Goal: Task Accomplishment & Management: Use online tool/utility

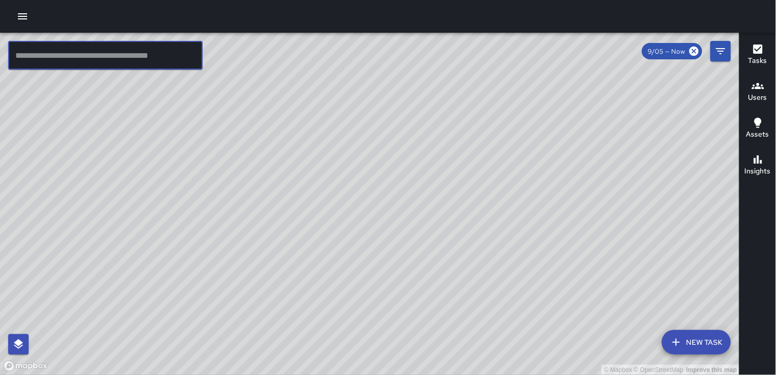
click at [472, 176] on div "© Mapbox © OpenStreetMap Improve this map" at bounding box center [370, 204] width 740 height 342
click at [428, 206] on div "© Mapbox © OpenStreetMap Improve this map" at bounding box center [370, 204] width 740 height 342
click at [23, 17] on icon "button" at bounding box center [22, 16] width 12 height 12
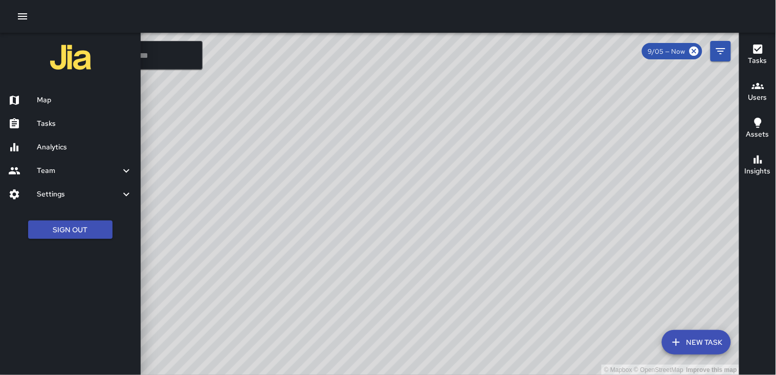
click at [52, 122] on h6 "Tasks" at bounding box center [85, 123] width 96 height 11
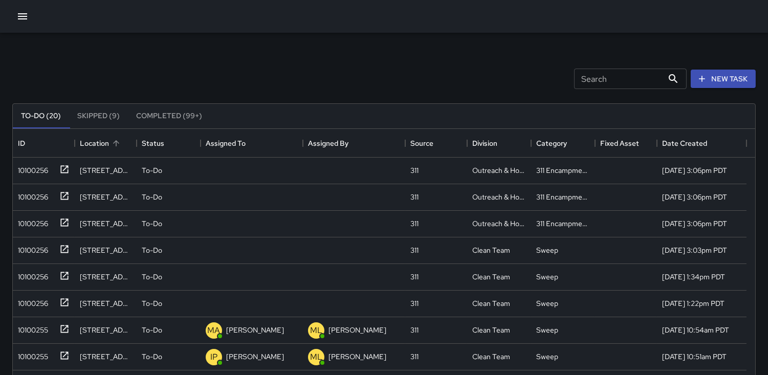
scroll to position [425, 734]
click at [37, 168] on div "10100256" at bounding box center [31, 168] width 34 height 14
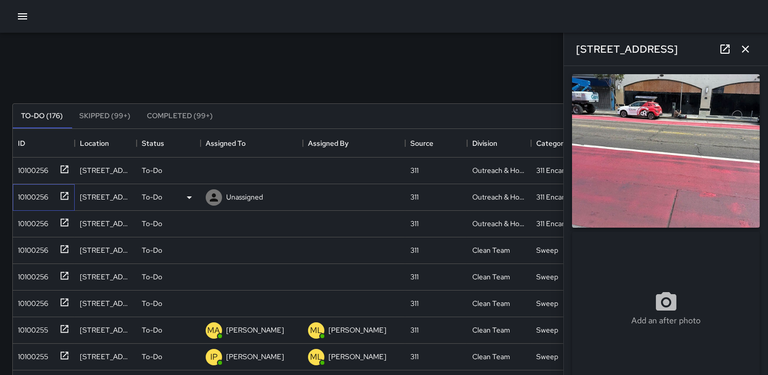
click at [26, 198] on div "10100256" at bounding box center [31, 195] width 34 height 14
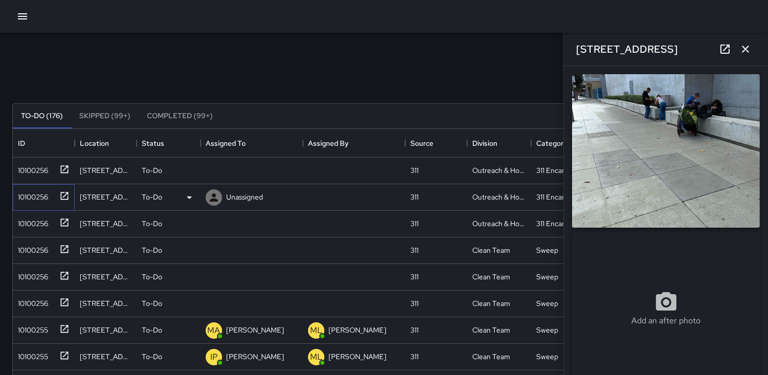
type input "**********"
click at [38, 213] on div "10100256" at bounding box center [42, 221] width 56 height 17
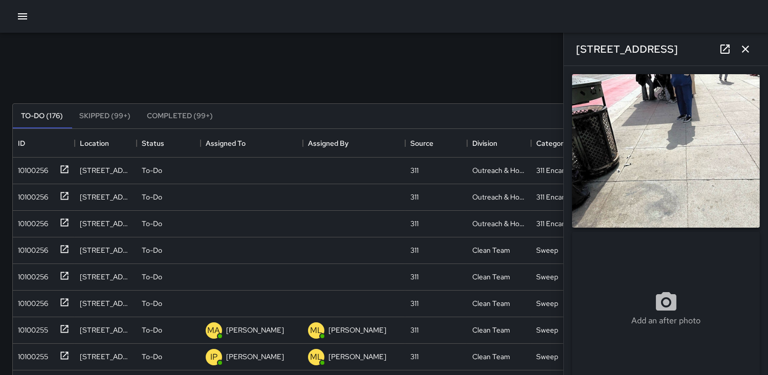
click at [749, 48] on icon "button" at bounding box center [746, 49] width 12 height 12
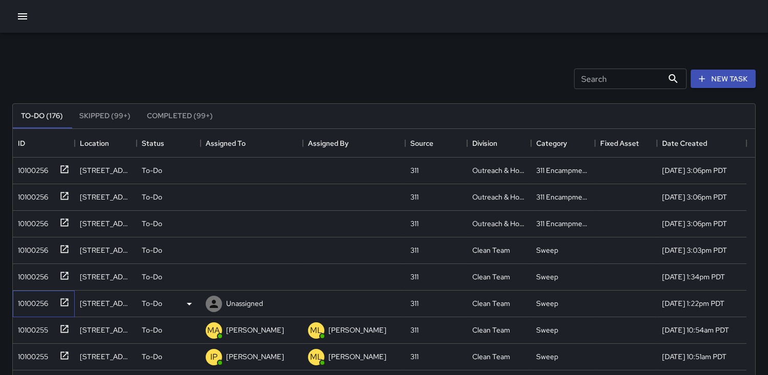
click at [38, 305] on div "10100256" at bounding box center [31, 301] width 34 height 14
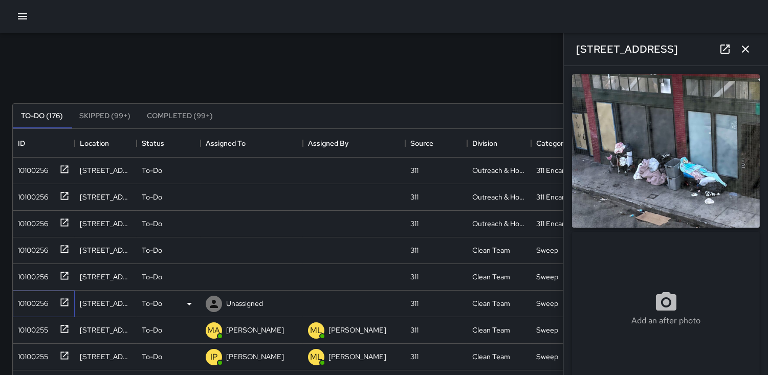
type input "**********"
click at [213, 305] on icon at bounding box center [214, 304] width 8 height 8
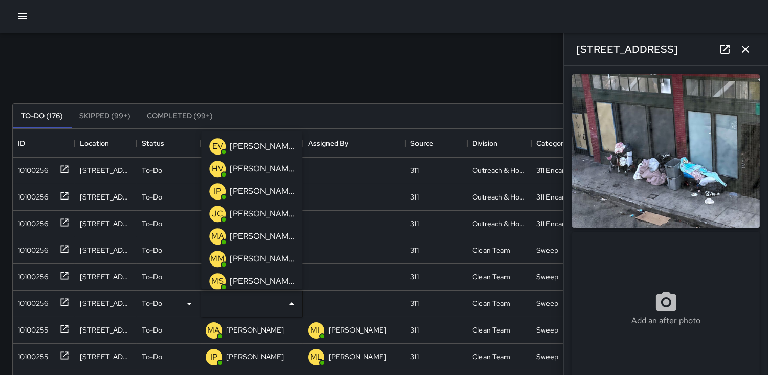
click at [213, 169] on p "HV" at bounding box center [218, 169] width 12 height 12
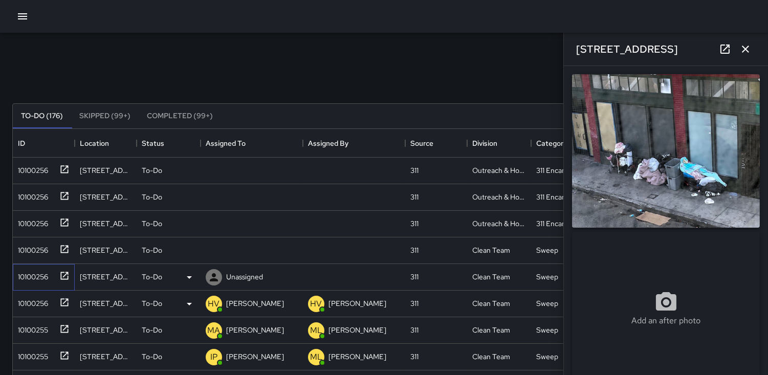
click at [41, 275] on div "10100256" at bounding box center [31, 275] width 34 height 14
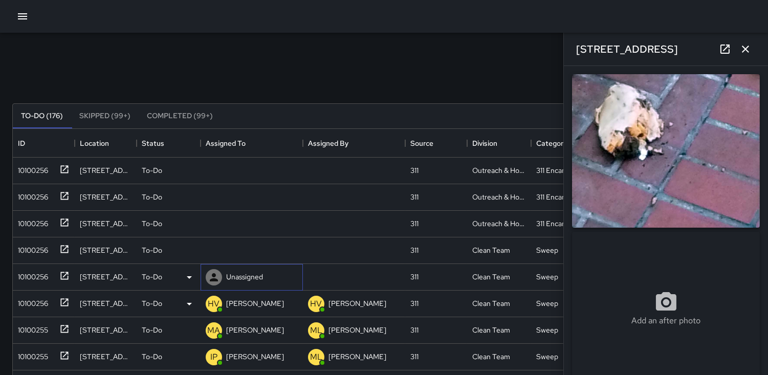
click at [215, 273] on icon at bounding box center [214, 277] width 12 height 12
click at [644, 154] on img at bounding box center [666, 151] width 188 height 154
click at [22, 246] on div "10100256" at bounding box center [31, 248] width 34 height 14
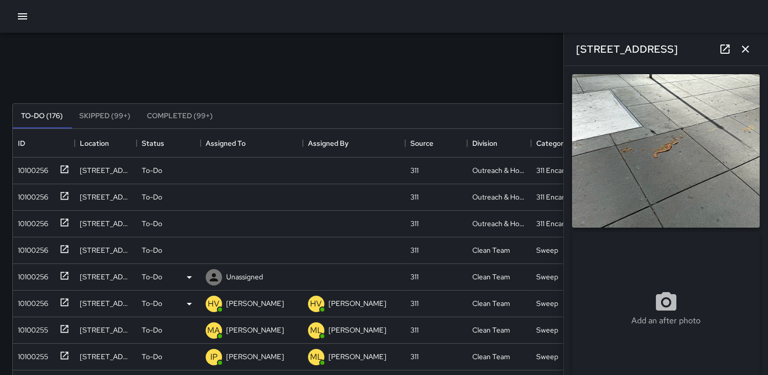
click at [651, 170] on img at bounding box center [666, 151] width 188 height 154
click at [33, 249] on div "10100256" at bounding box center [31, 248] width 34 height 14
click at [211, 247] on icon at bounding box center [214, 251] width 12 height 12
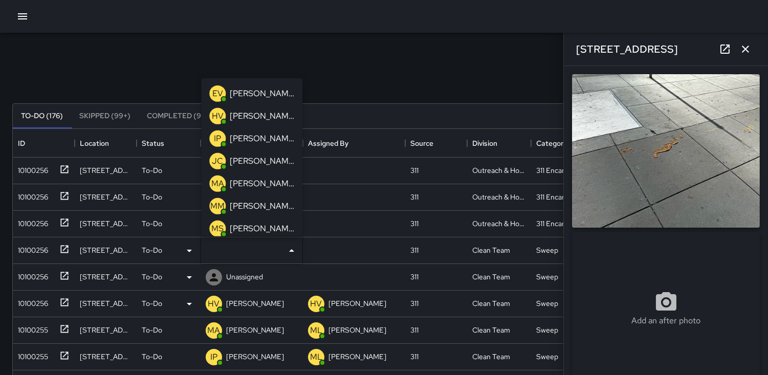
click at [216, 182] on p "MA" at bounding box center [217, 184] width 13 height 12
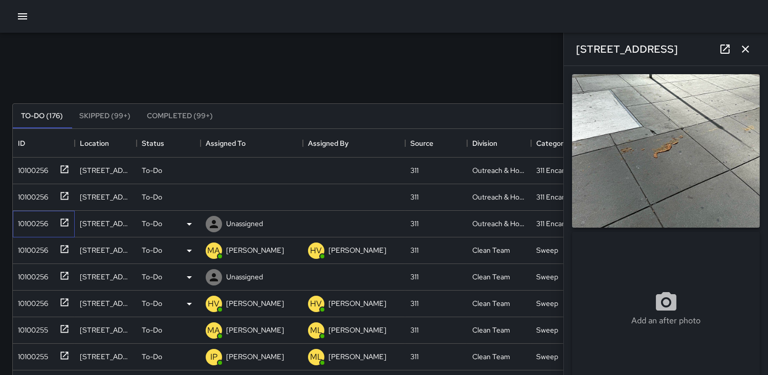
click at [30, 223] on div "10100256" at bounding box center [31, 221] width 34 height 14
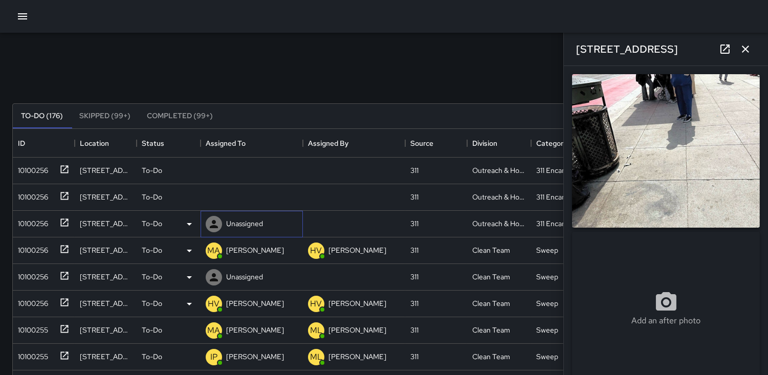
click at [217, 226] on icon at bounding box center [214, 224] width 8 height 8
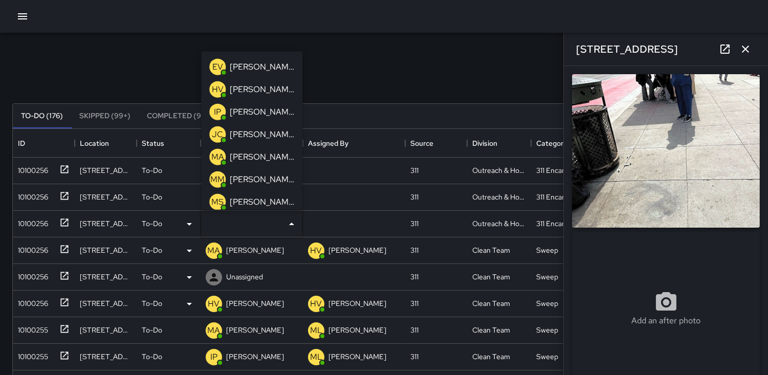
click at [219, 83] on p "HV" at bounding box center [218, 89] width 12 height 12
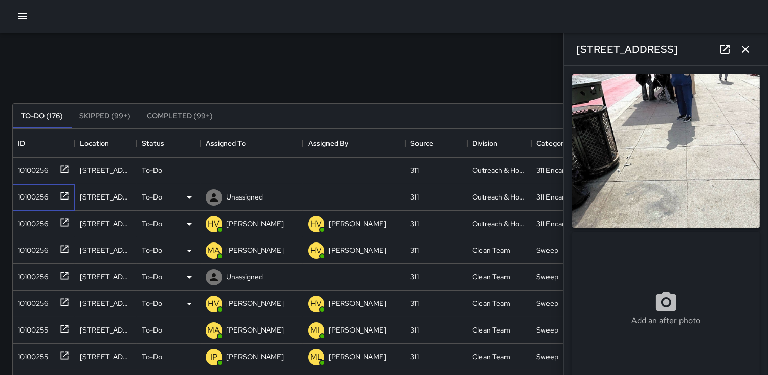
click at [47, 198] on div "10100256" at bounding box center [31, 195] width 34 height 14
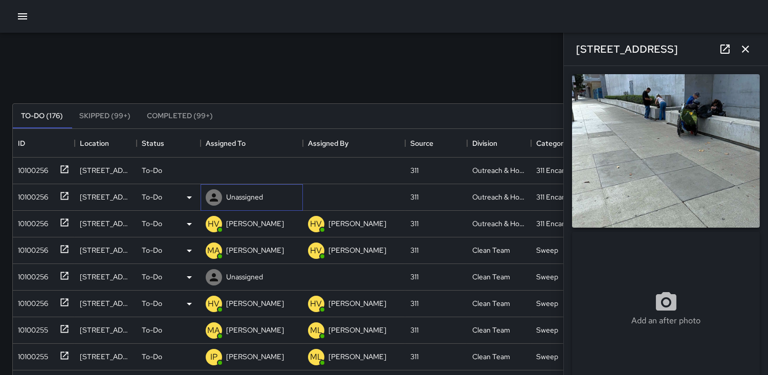
click at [213, 194] on icon at bounding box center [214, 197] width 8 height 8
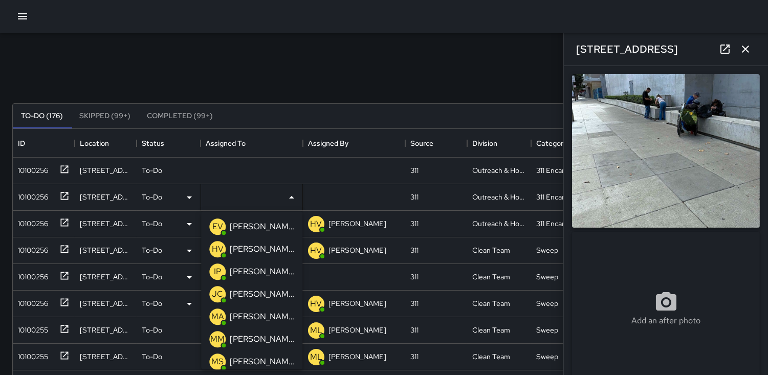
click at [217, 246] on p "HV" at bounding box center [218, 249] width 12 height 12
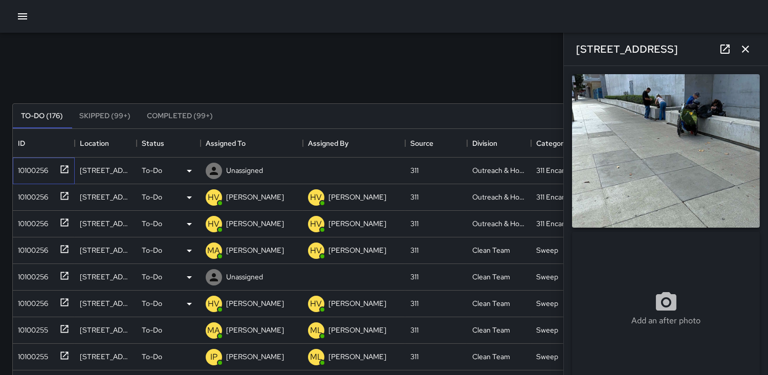
click at [48, 168] on div "10100256" at bounding box center [31, 168] width 34 height 14
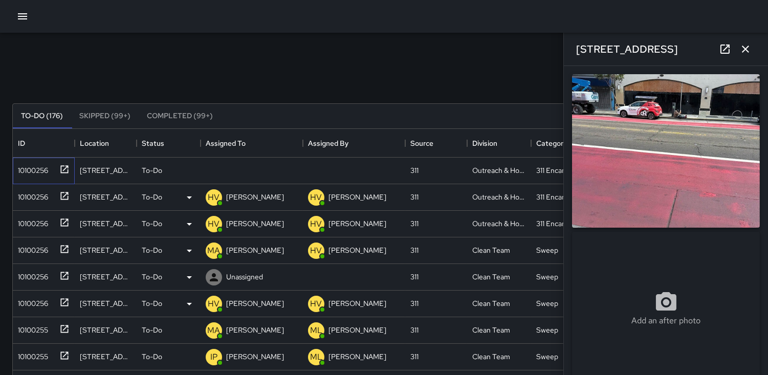
type input "**********"
click at [213, 172] on icon at bounding box center [214, 171] width 8 height 8
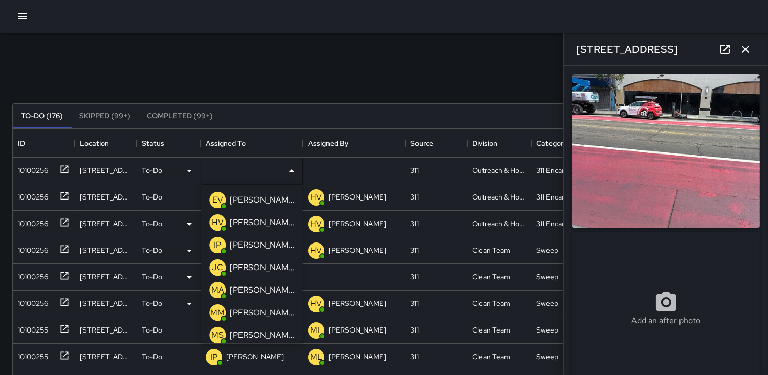
click at [217, 221] on p "HV" at bounding box center [218, 223] width 12 height 12
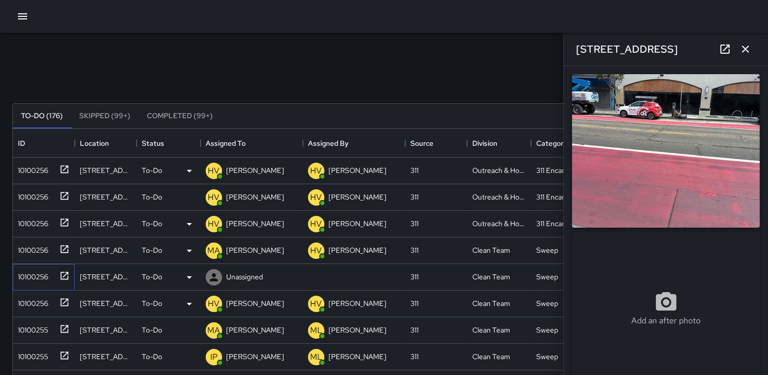
click at [24, 277] on div "10100256" at bounding box center [31, 275] width 34 height 14
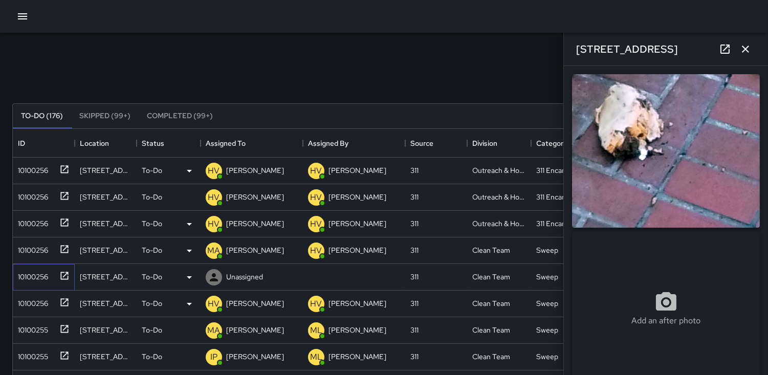
type input "**********"
click at [0, 0] on icon at bounding box center [0, 0] width 0 height 0
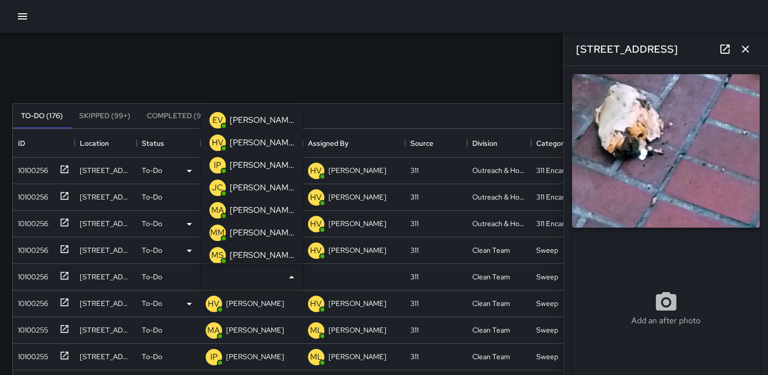
click at [215, 145] on p "HV" at bounding box center [218, 143] width 12 height 12
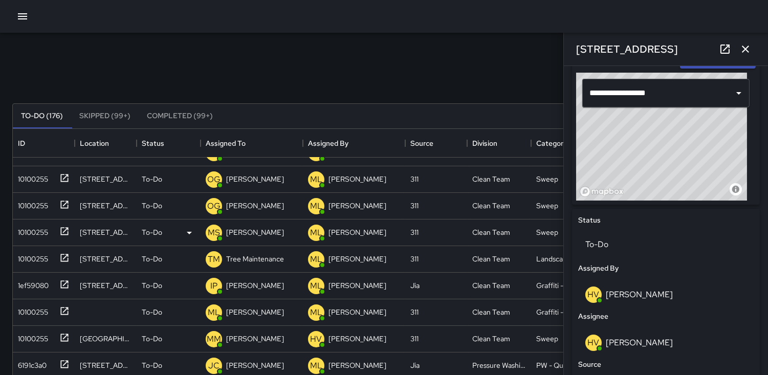
scroll to position [0, 0]
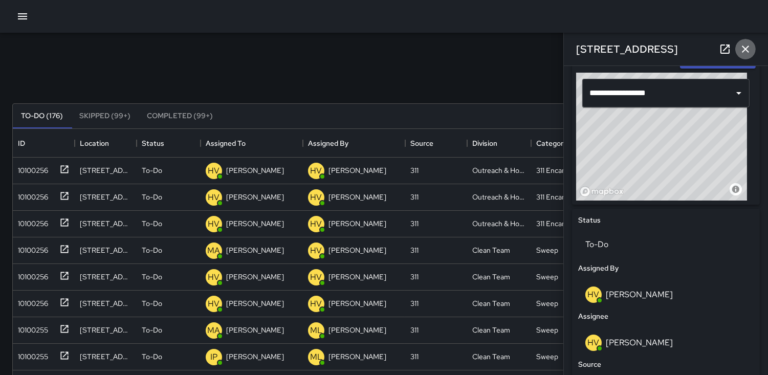
click at [749, 51] on icon "button" at bounding box center [746, 49] width 12 height 12
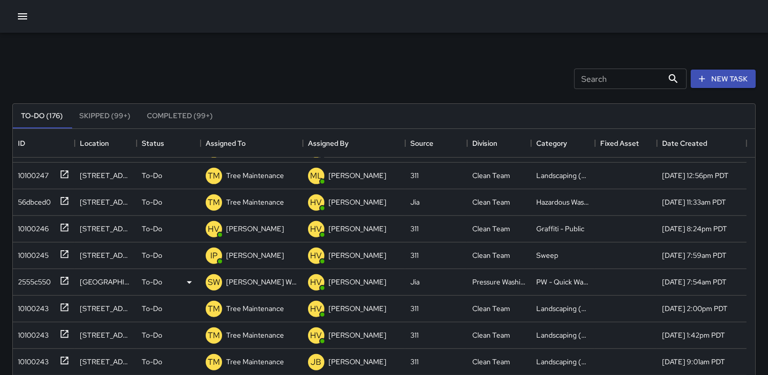
scroll to position [1308, 0]
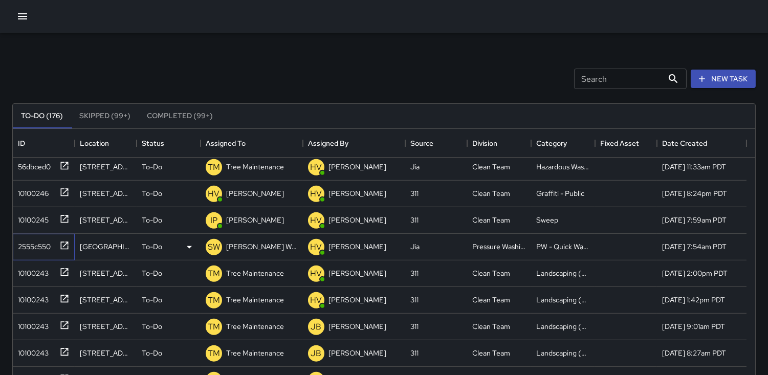
click at [34, 245] on div "2555c550" at bounding box center [32, 244] width 37 height 14
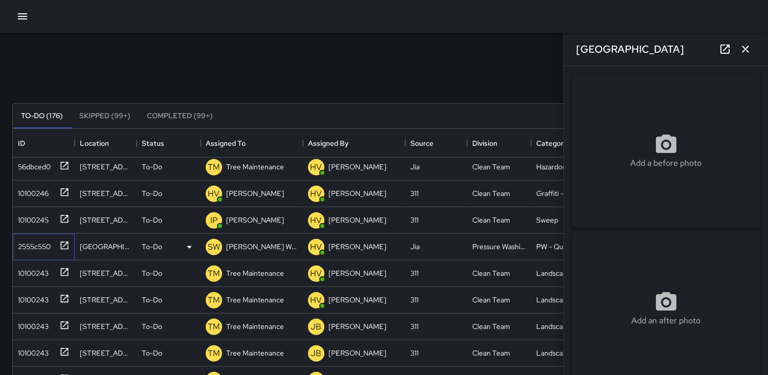
type input "**********"
click at [30, 269] on div "10100243" at bounding box center [31, 271] width 35 height 14
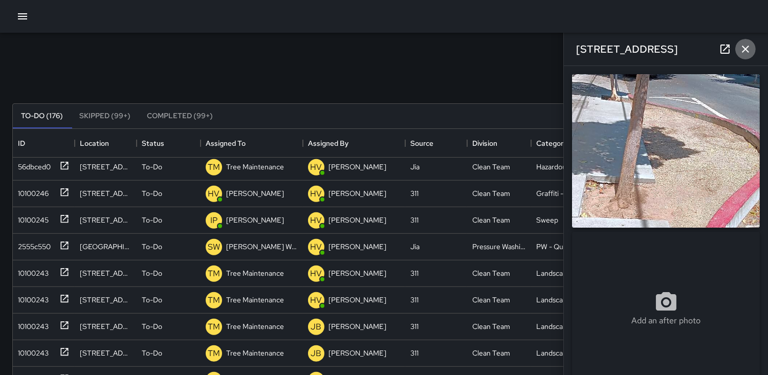
click at [743, 53] on icon "button" at bounding box center [746, 49] width 12 height 12
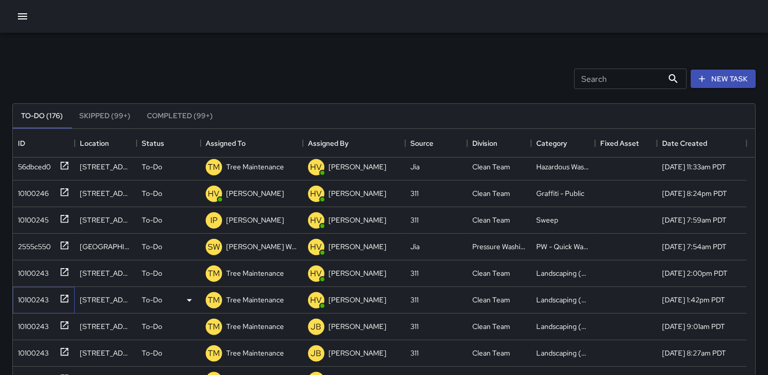
click at [32, 298] on div "10100243" at bounding box center [31, 298] width 35 height 14
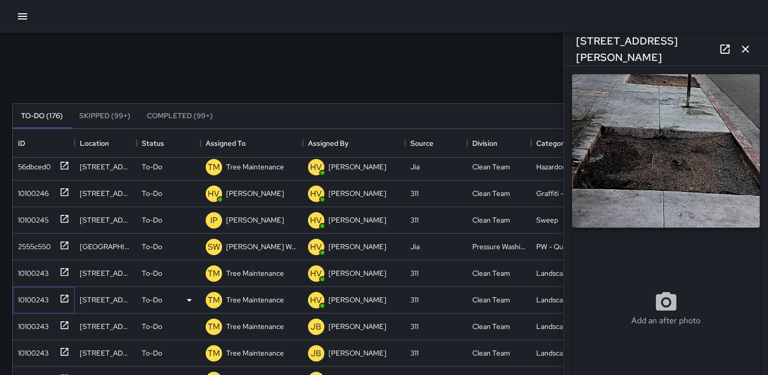
type input "**********"
click at [745, 49] on icon "button" at bounding box center [745, 49] width 7 height 7
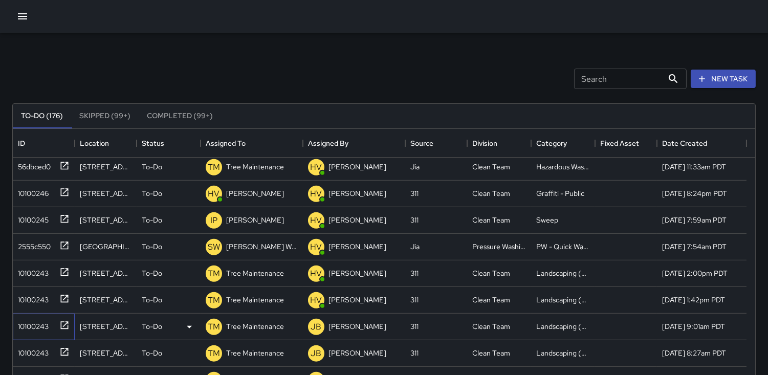
click at [31, 319] on div "10100243" at bounding box center [31, 324] width 35 height 14
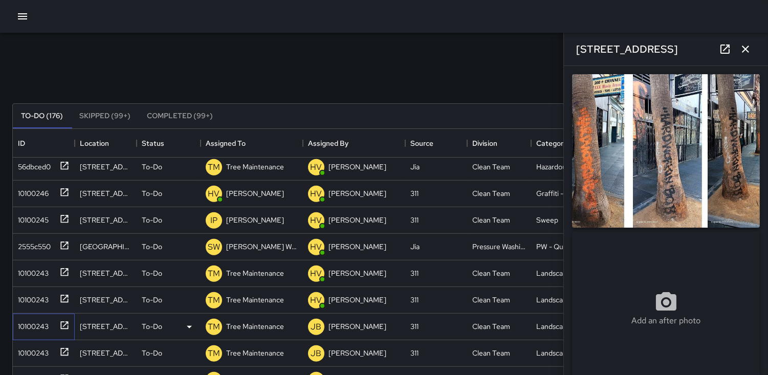
type input "**********"
click at [749, 48] on icon "button" at bounding box center [746, 49] width 12 height 12
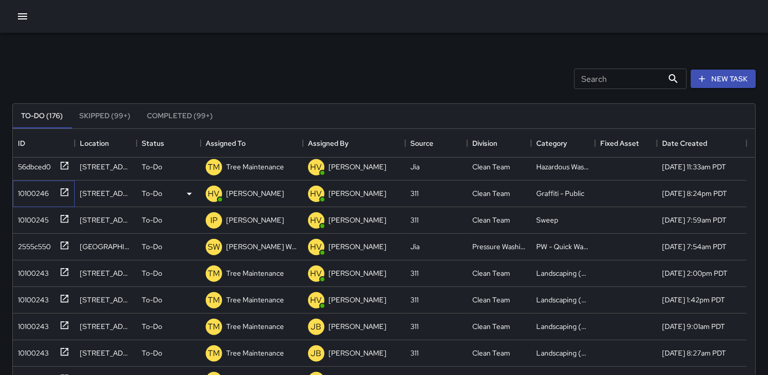
click at [39, 188] on div "10100246" at bounding box center [31, 191] width 35 height 14
